Goal: Use online tool/utility: Utilize a website feature to perform a specific function

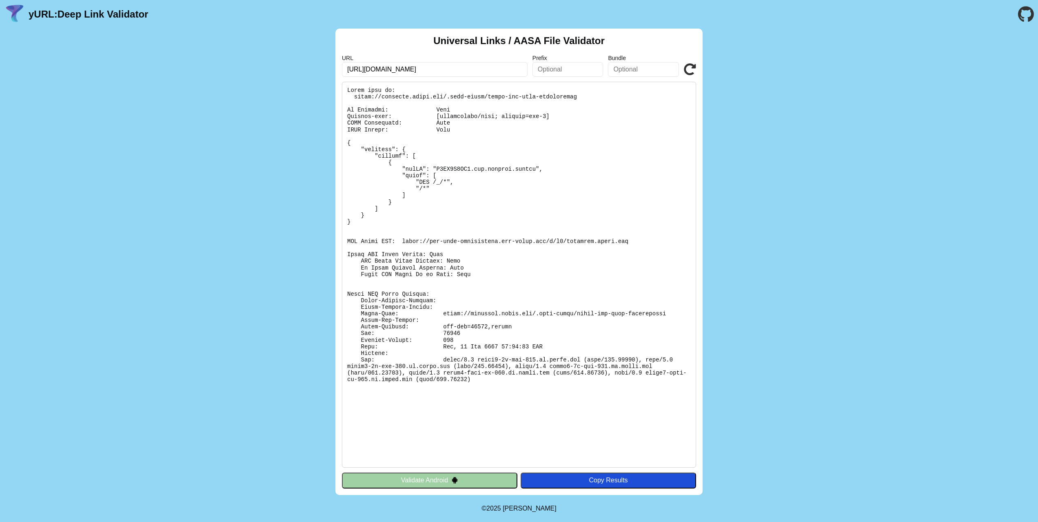
drag, startPoint x: 423, startPoint y: 68, endPoint x: 366, endPoint y: 68, distance: 56.7
click at [366, 68] on input "https://deeplink.mydid.com/welcome" at bounding box center [435, 69] width 186 height 15
click at [448, 169] on pre at bounding box center [519, 275] width 354 height 386
copy pre "Z8MZ5F2YX9"
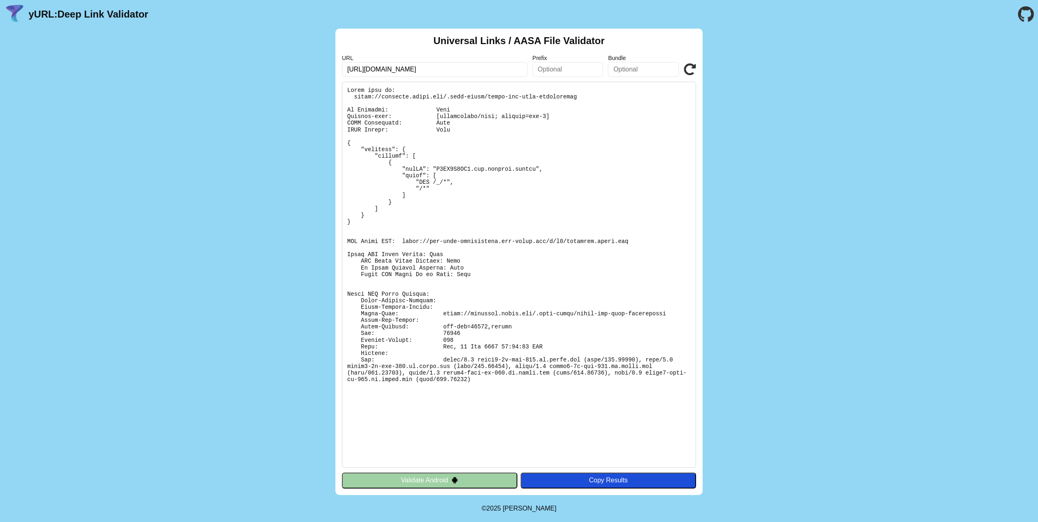
click at [476, 169] on pre at bounding box center [519, 275] width 354 height 386
drag, startPoint x: 475, startPoint y: 170, endPoint x: 536, endPoint y: 168, distance: 60.9
click at [536, 168] on pre at bounding box center [519, 275] width 354 height 386
copy pre "com.mydidsa.wallet"
click at [570, 68] on input "text" at bounding box center [568, 69] width 71 height 15
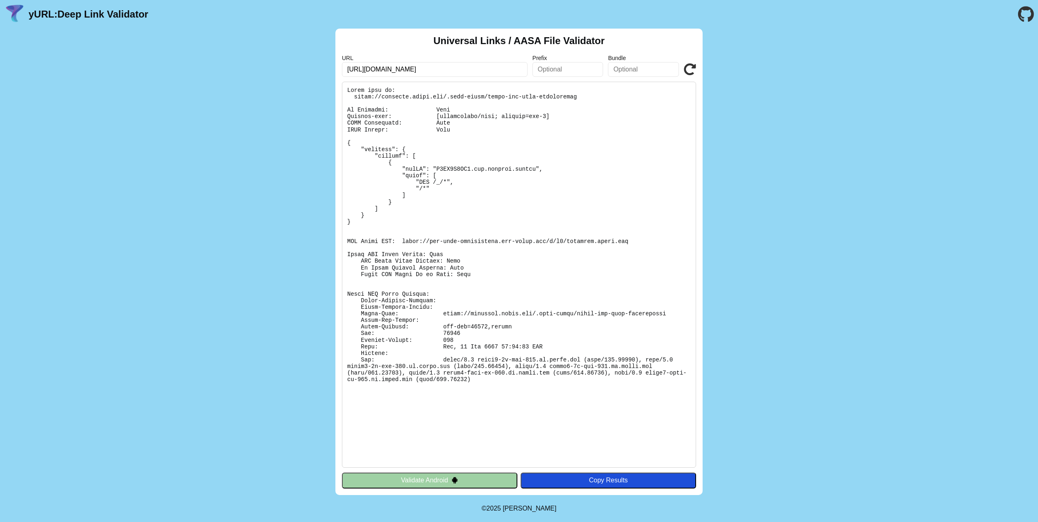
click at [620, 67] on input "text" at bounding box center [643, 69] width 71 height 15
paste input "com.mydidsa.wallet"
type input "com.mydidsa.wallet"
click at [689, 68] on icon at bounding box center [690, 69] width 12 height 12
click at [451, 169] on pre at bounding box center [519, 275] width 354 height 386
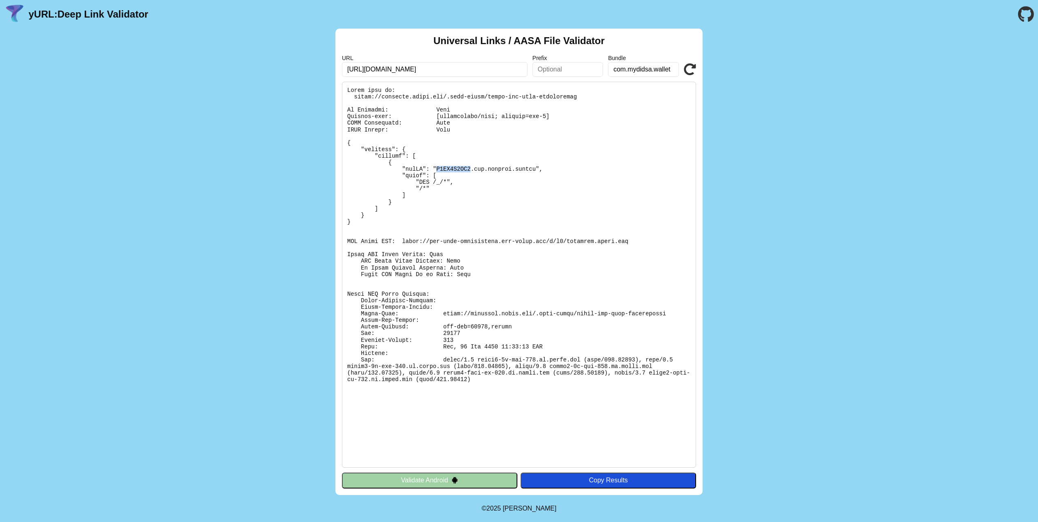
click at [451, 169] on pre at bounding box center [519, 275] width 354 height 386
copy pre "Z8MZ5F2YX9"
click at [545, 69] on input "text" at bounding box center [568, 69] width 71 height 15
paste input "Z8MZ5F2YX9"
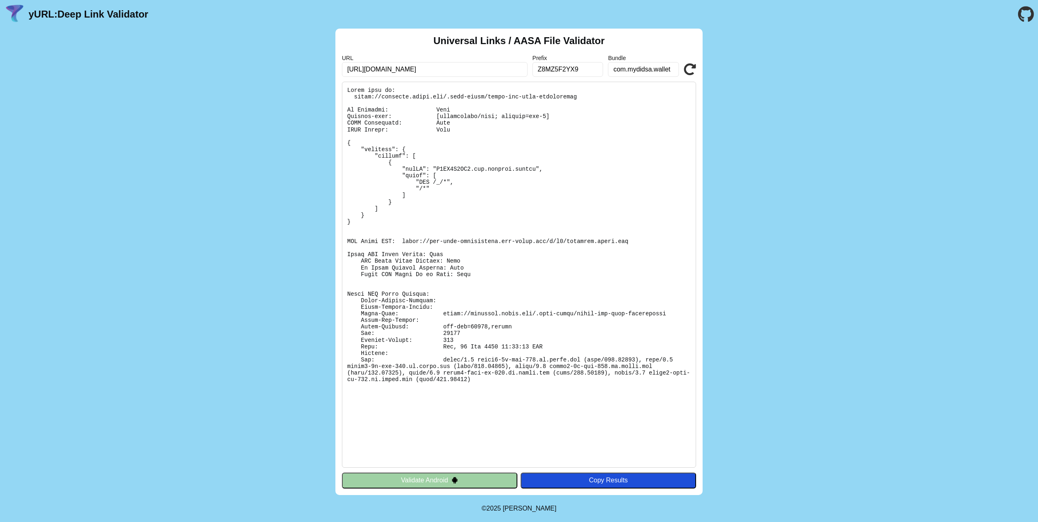
type input "Z8MZ5F2YX9"
click at [696, 69] on div "Universal Links / AASA File Validator URL https://deeplink.mydid.com/welcome Pr…" at bounding box center [518, 262] width 367 height 466
click at [693, 69] on icon at bounding box center [690, 69] width 12 height 12
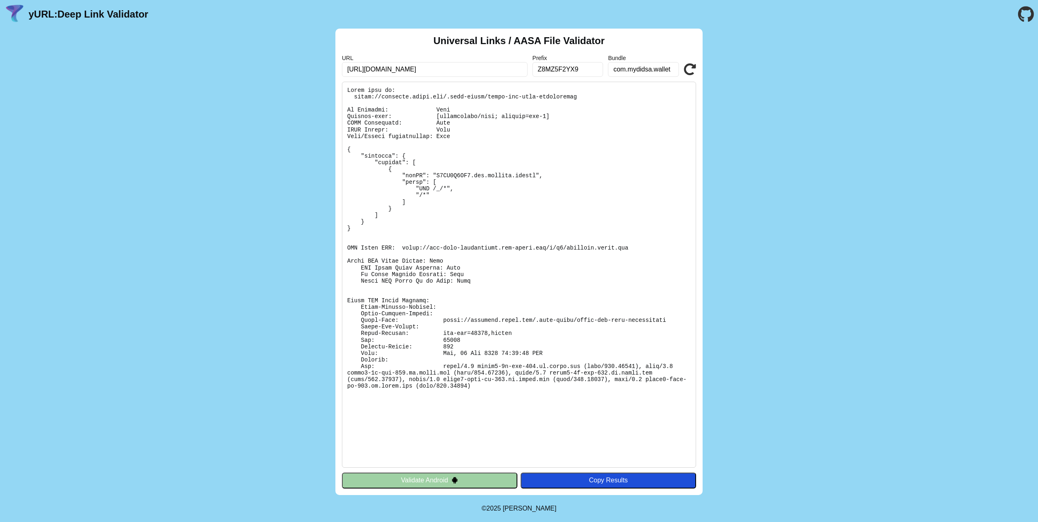
click at [439, 73] on input "[URL][DOMAIN_NAME]" at bounding box center [435, 69] width 186 height 15
click at [439, 72] on input "[URL][DOMAIN_NAME]" at bounding box center [435, 69] width 186 height 15
click at [440, 70] on input "https://deeplink.mydid.com/welcome" at bounding box center [435, 69] width 186 height 15
type input "https://deeplink.mydid.com"
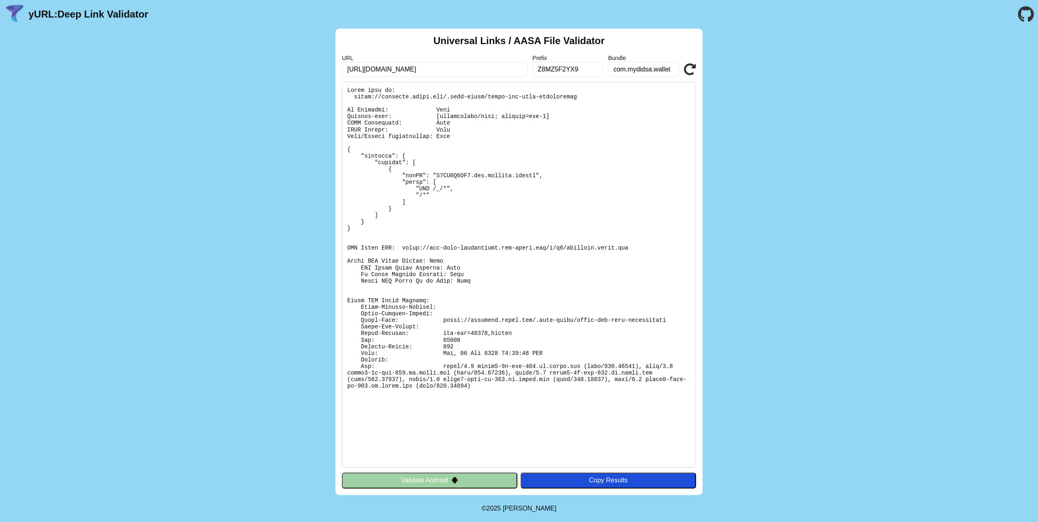
click at [685, 70] on icon at bounding box center [690, 69] width 12 height 12
click at [402, 248] on pre at bounding box center [519, 275] width 354 height 386
drag, startPoint x: 402, startPoint y: 249, endPoint x: 636, endPoint y: 246, distance: 233.9
click at [636, 246] on pre at bounding box center [519, 275] width 354 height 386
click at [429, 478] on button "Validate Android" at bounding box center [429, 480] width 175 height 16
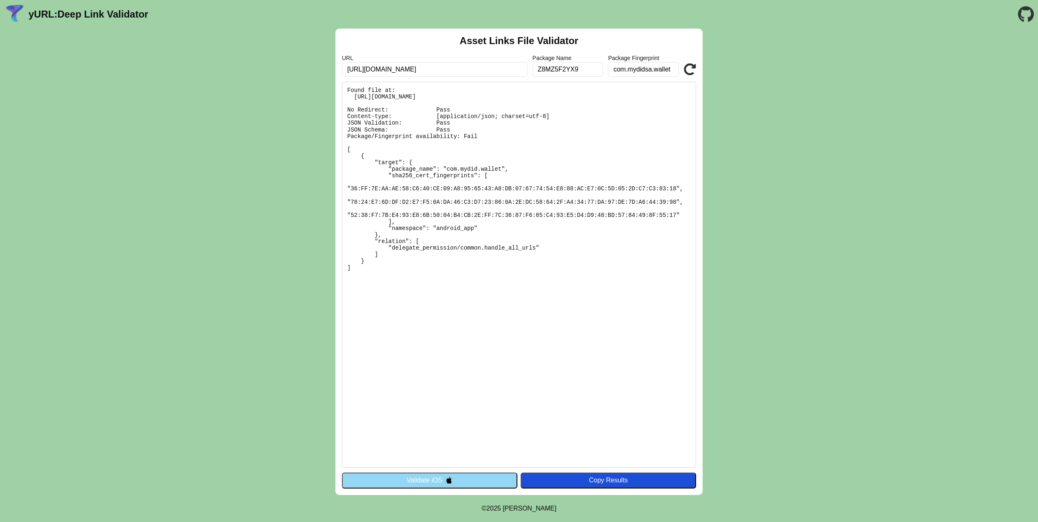
click at [557, 71] on input "Z8MZ5F2YX9" at bounding box center [568, 69] width 71 height 15
click at [650, 70] on input "com.mydidsa.wallet" at bounding box center [643, 69] width 71 height 15
type input "com.mydid.wallet"
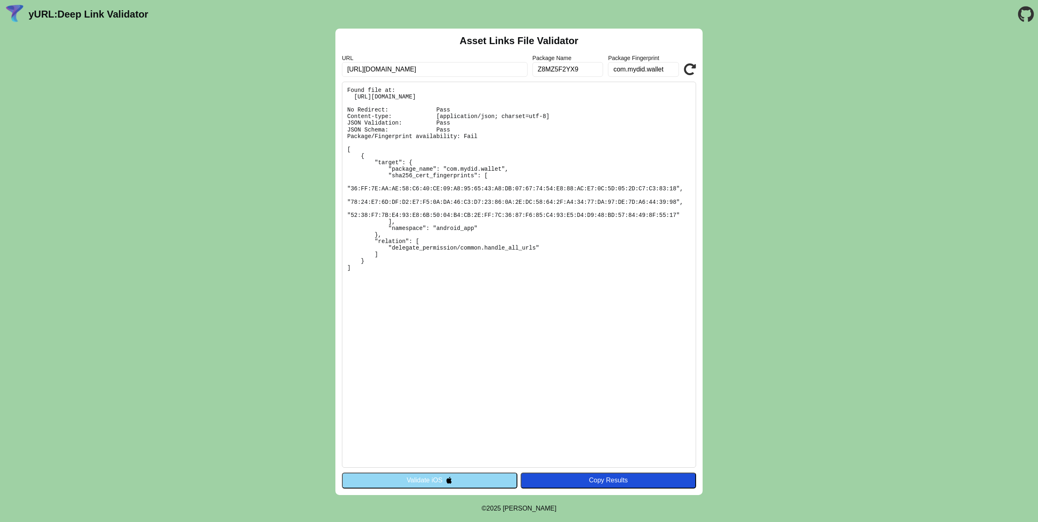
click at [555, 74] on input "Z8MZ5F2YX9" at bounding box center [568, 69] width 71 height 15
click at [646, 73] on input "com.mydid.wallet" at bounding box center [643, 69] width 71 height 15
click at [568, 69] on input "Z8MZ5F2YX9" at bounding box center [568, 69] width 71 height 15
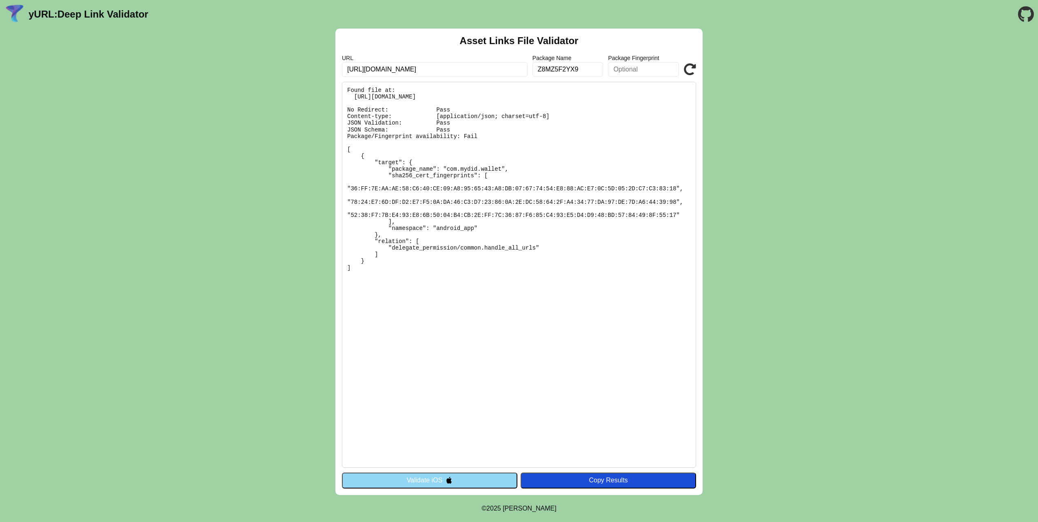
click at [568, 69] on input "Z8MZ5F2YX9" at bounding box center [568, 69] width 71 height 15
paste input "com.mydid.wallet"
type input "com.mydid.wallet"
click at [693, 69] on icon at bounding box center [690, 69] width 12 height 12
click at [436, 480] on button "Validate iOS" at bounding box center [429, 480] width 175 height 16
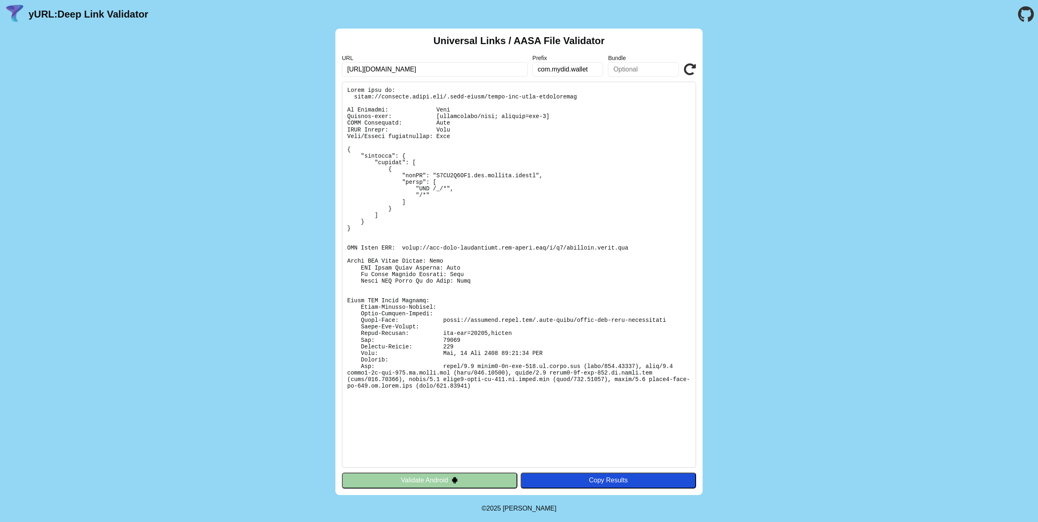
click at [693, 68] on icon at bounding box center [690, 69] width 12 height 12
click at [543, 67] on input "com.mydid.wallet" at bounding box center [568, 69] width 71 height 15
click at [663, 70] on input "text" at bounding box center [643, 69] width 71 height 15
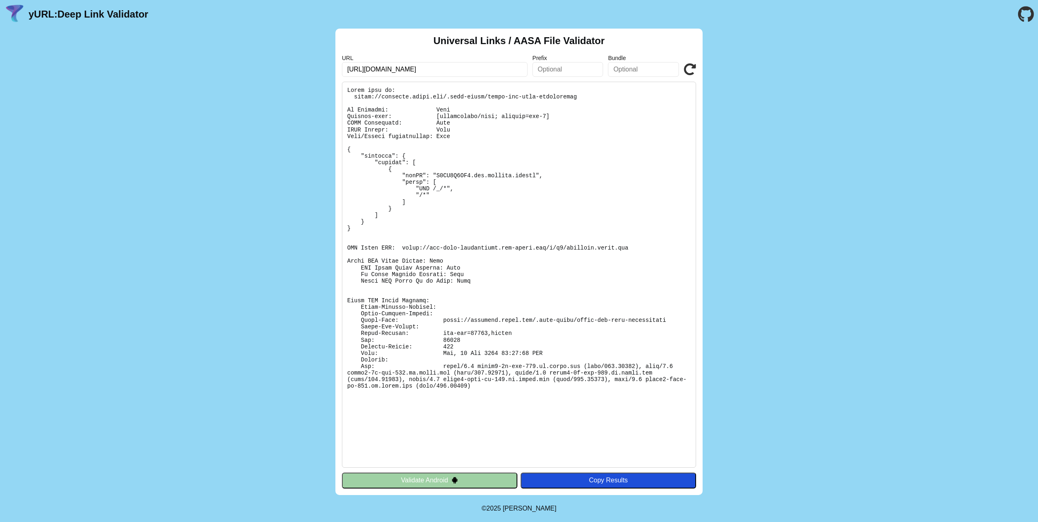
paste input "com.mydid.wallet"
click at [644, 67] on input "com.mydid.wallet" at bounding box center [643, 69] width 71 height 15
type input "com.mydidsa.wallet"
click at [691, 70] on icon at bounding box center [690, 69] width 12 height 12
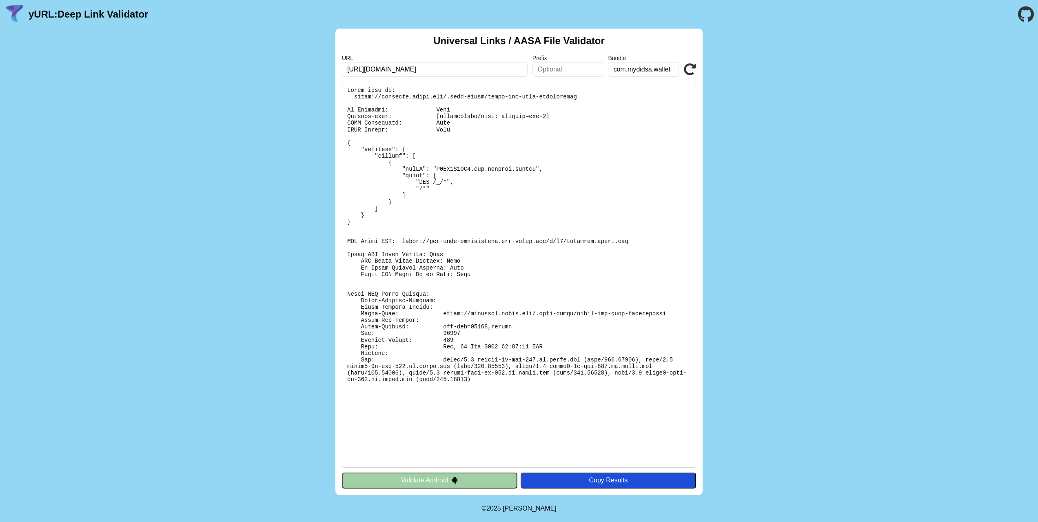
click at [822, 182] on div "Universal Links / AASA File Validator URL [URL][DOMAIN_NAME] Prefix Bundle com.…" at bounding box center [519, 262] width 1038 height 466
